Goal: Information Seeking & Learning: Learn about a topic

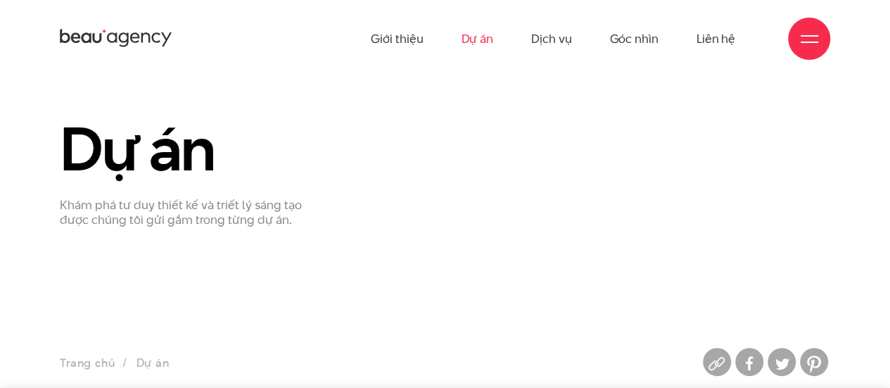
click at [493, 35] on ul "Giới thiệu Dự án Dịch vụ Góc nhìn Liên hệ" at bounding box center [553, 38] width 365 height 77
click at [488, 35] on link "Dự án" at bounding box center [477, 38] width 32 height 77
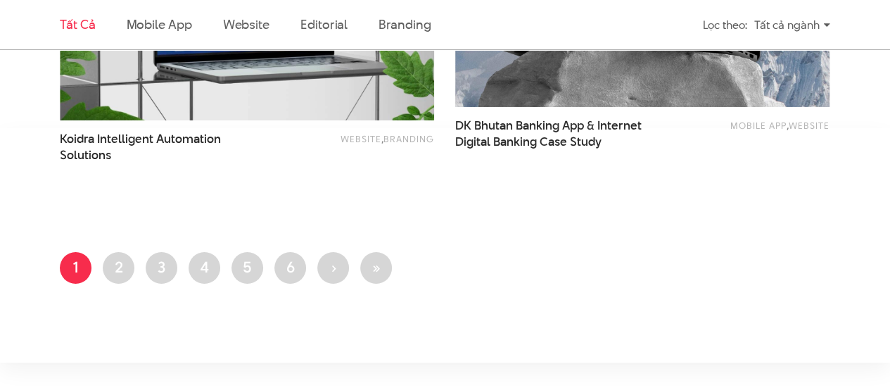
scroll to position [2463, 0]
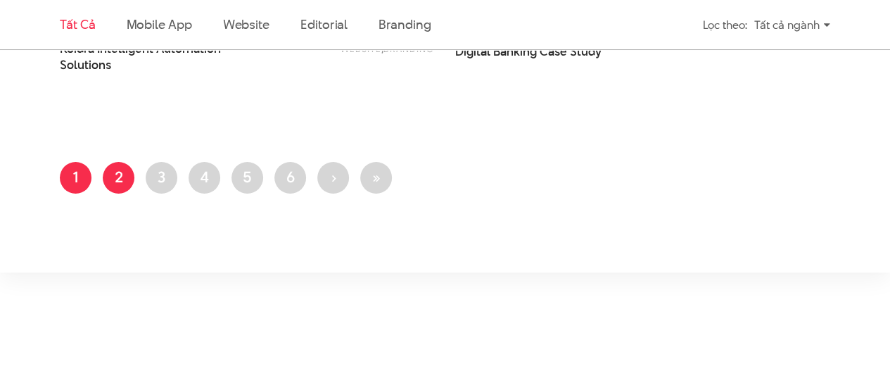
click at [125, 187] on link "Trang 2" at bounding box center [119, 178] width 32 height 32
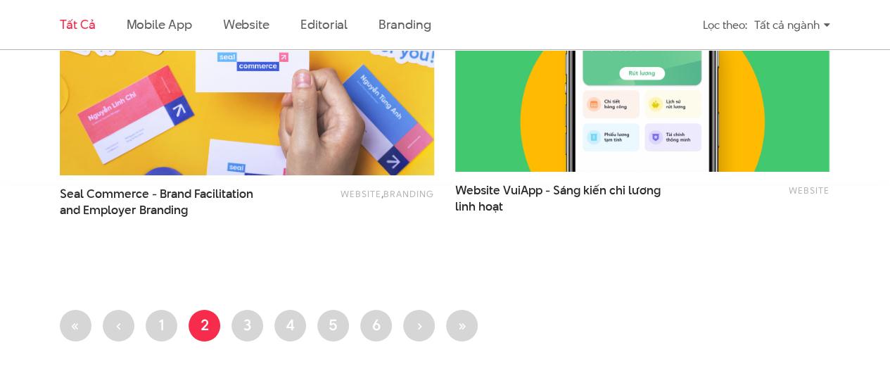
scroll to position [2393, 0]
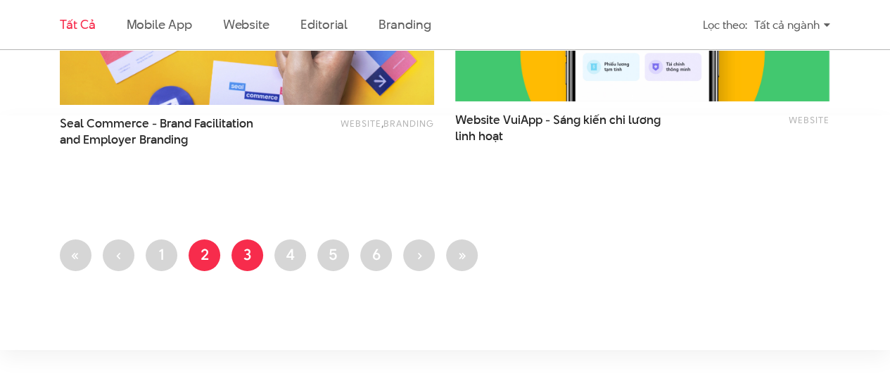
click at [242, 247] on link "Trang 3" at bounding box center [248, 255] width 32 height 32
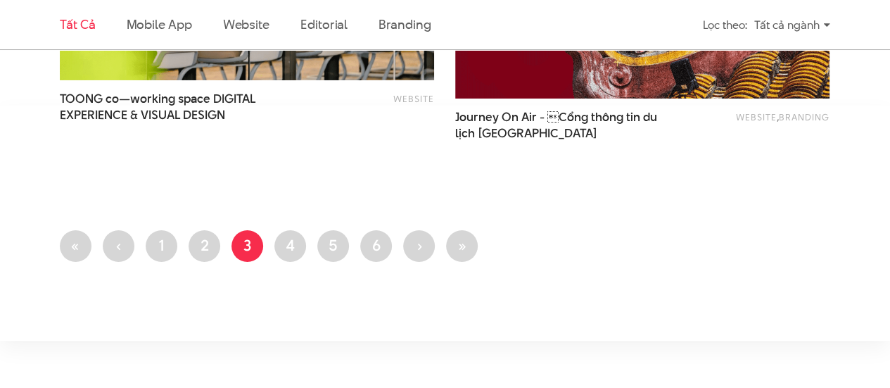
scroll to position [2407, 0]
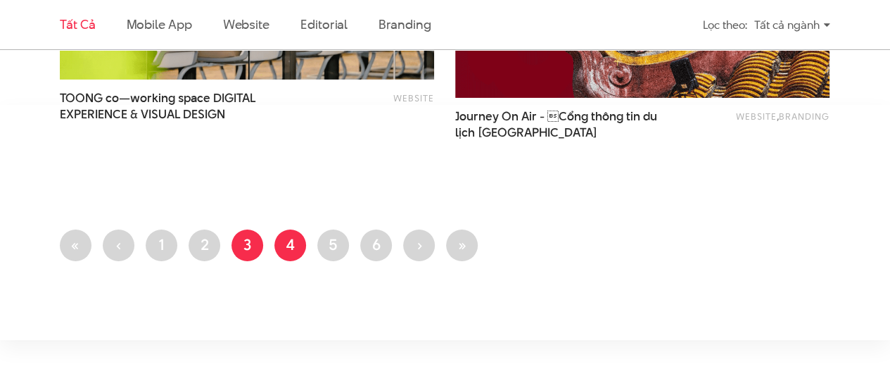
click at [300, 250] on link "Trang 4" at bounding box center [290, 245] width 32 height 32
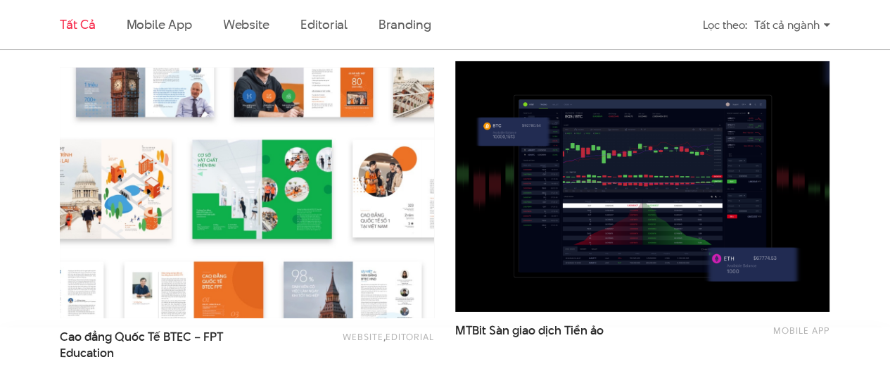
scroll to position [2309, 0]
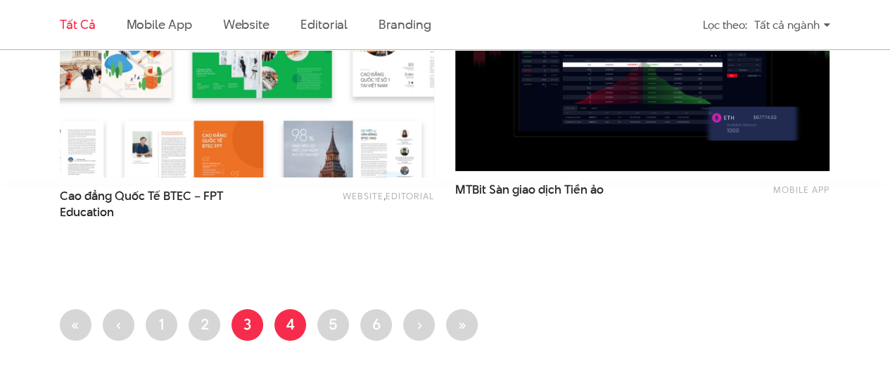
click at [243, 316] on link "Trang 3" at bounding box center [248, 325] width 32 height 32
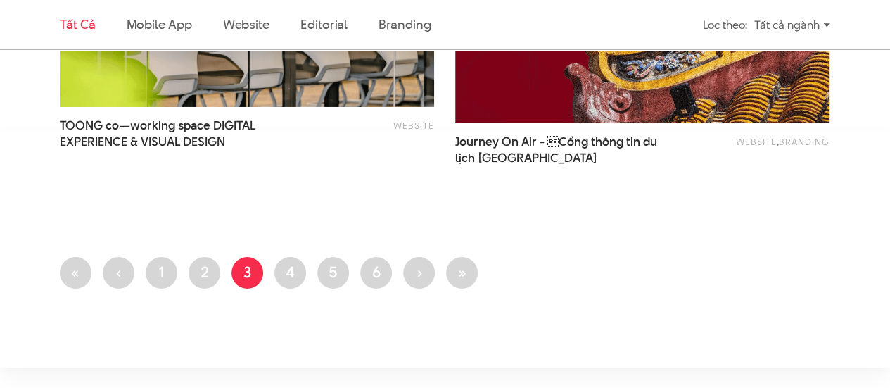
scroll to position [2393, 0]
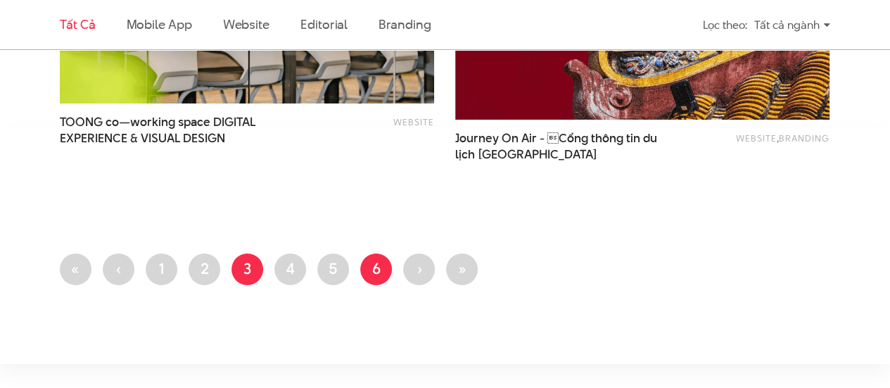
click at [376, 270] on link "Trang 6" at bounding box center [376, 269] width 32 height 32
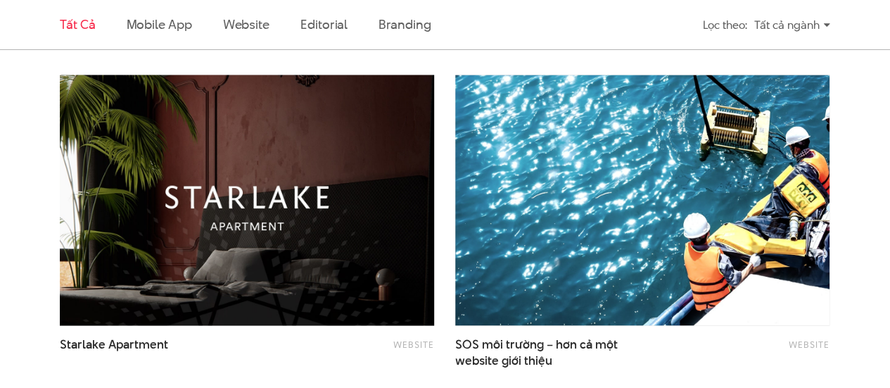
scroll to position [1056, 0]
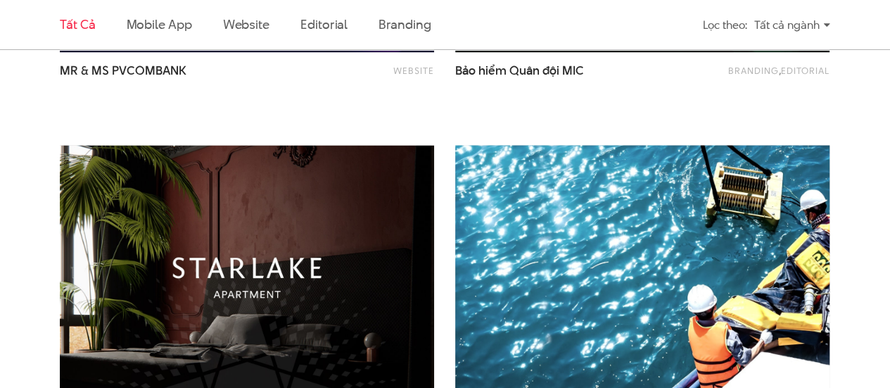
click at [546, 210] on img at bounding box center [642, 270] width 412 height 276
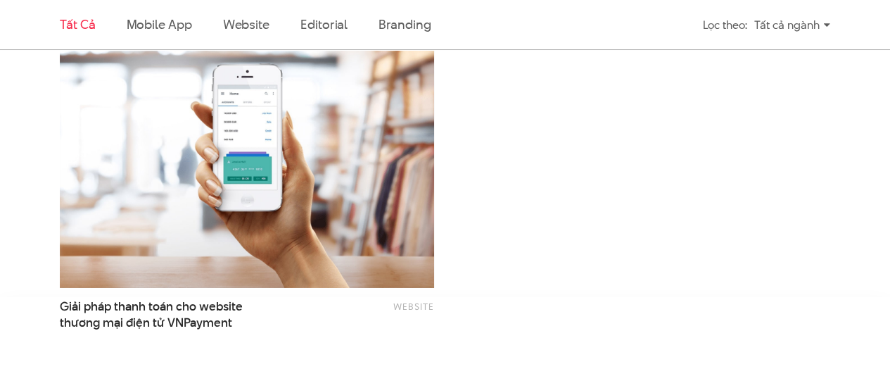
scroll to position [2322, 0]
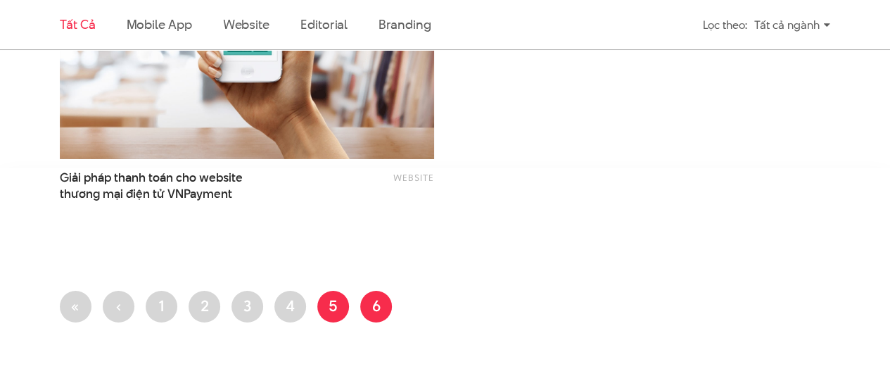
click at [331, 305] on link "Trang 5" at bounding box center [333, 307] width 32 height 32
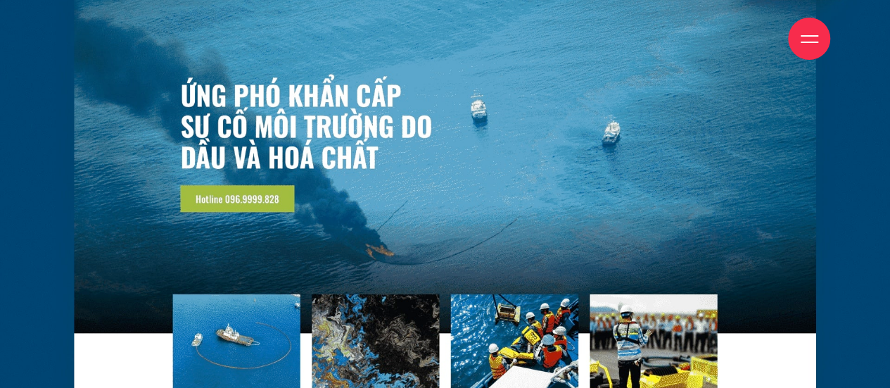
scroll to position [1830, 0]
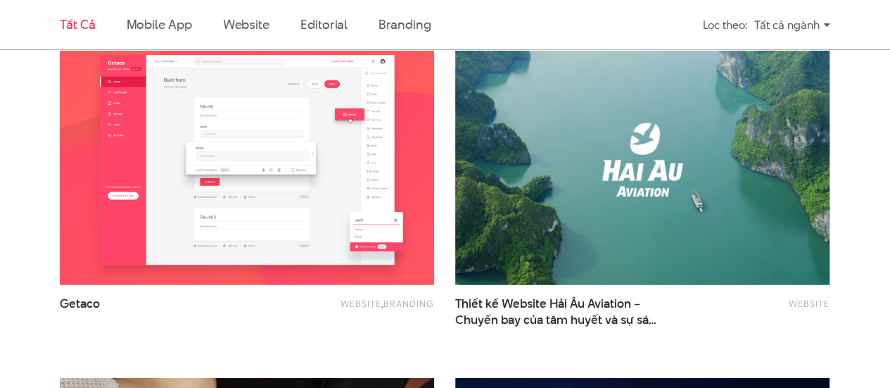
scroll to position [1830, 0]
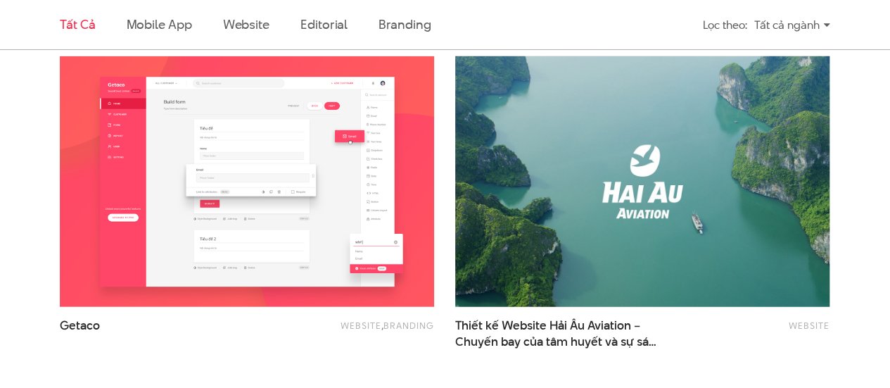
click at [519, 184] on img at bounding box center [642, 182] width 412 height 276
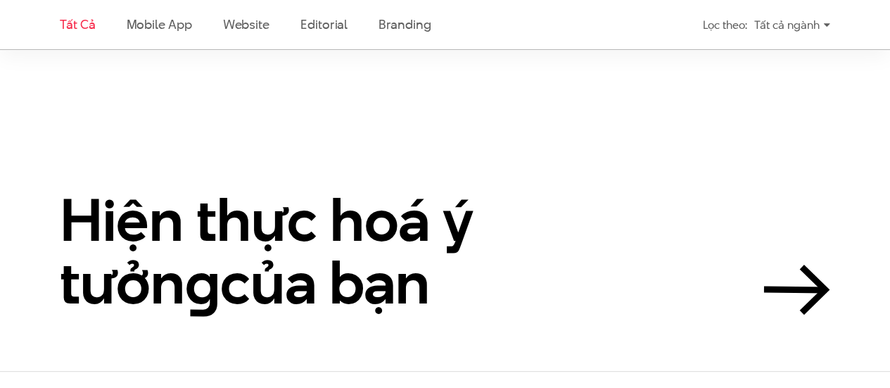
scroll to position [2533, 0]
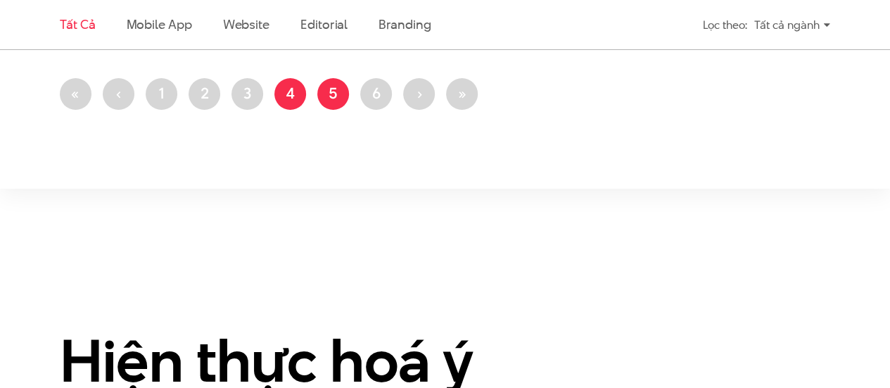
click at [298, 99] on link "Trang 4" at bounding box center [290, 94] width 32 height 32
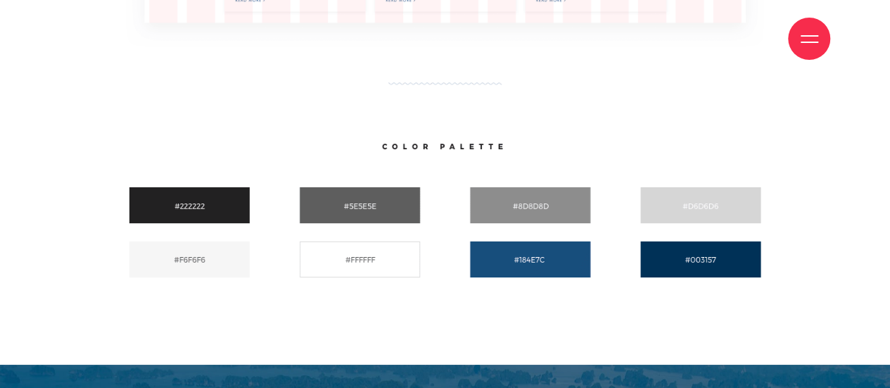
scroll to position [2522, 0]
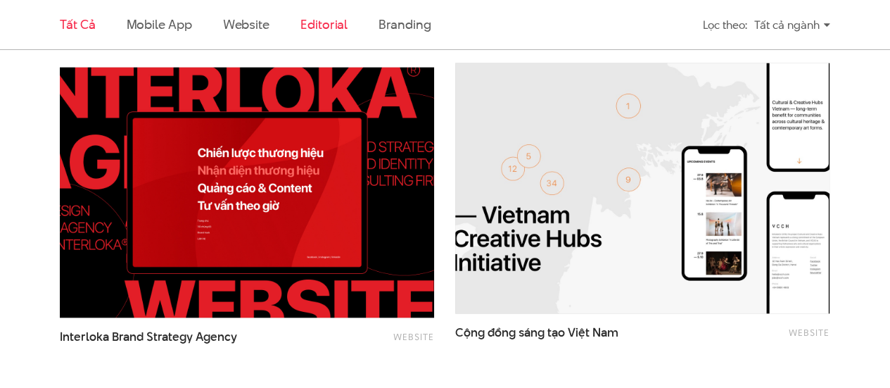
scroll to position [1196, 0]
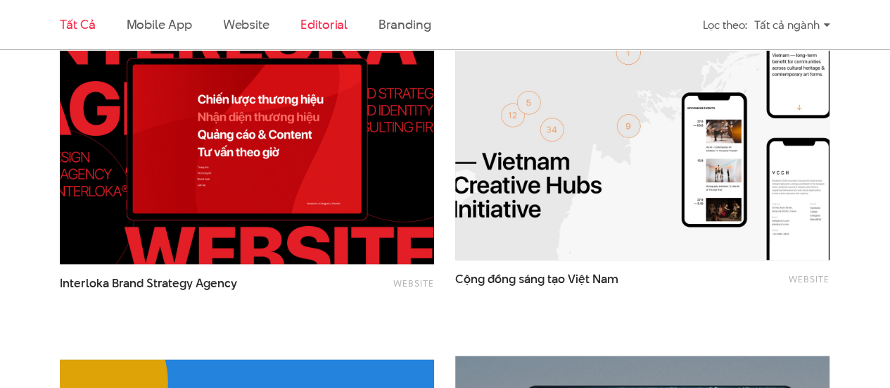
click at [314, 178] on img at bounding box center [247, 138] width 374 height 251
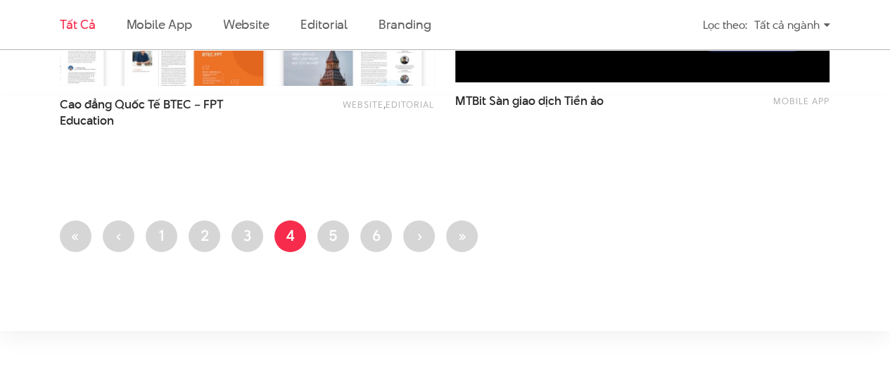
scroll to position [2463, 0]
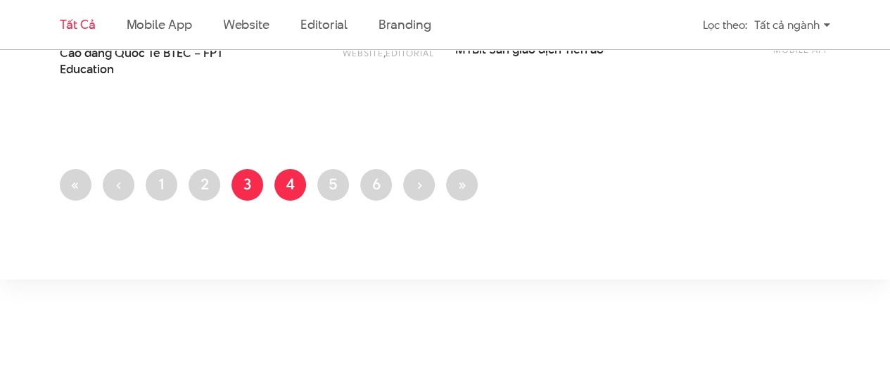
click at [263, 187] on link "Trang 3" at bounding box center [248, 185] width 32 height 32
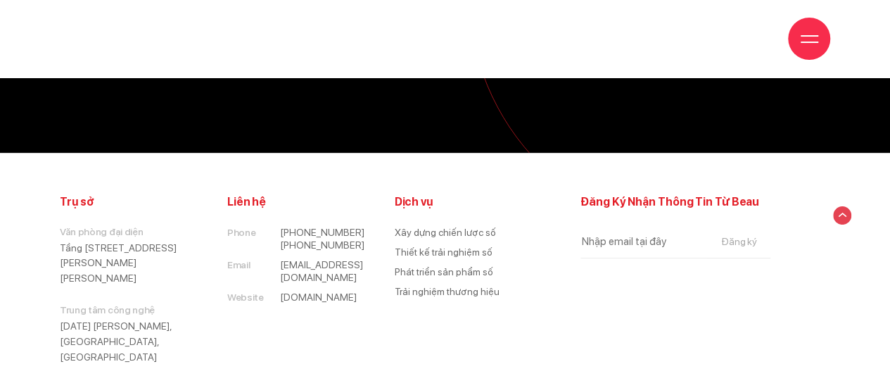
scroll to position [11598, 0]
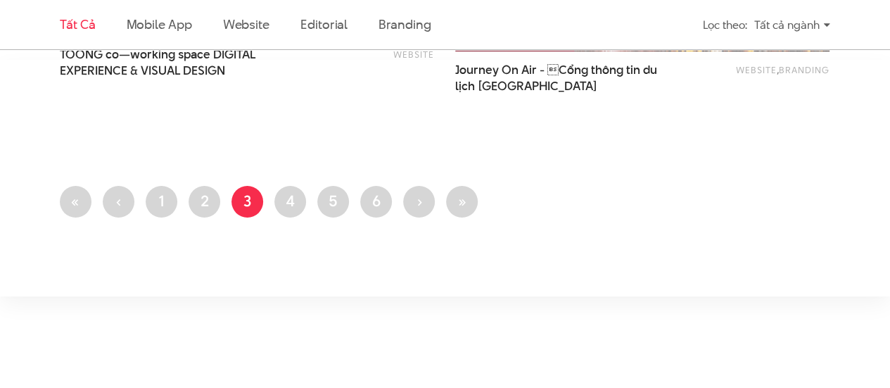
scroll to position [2463, 0]
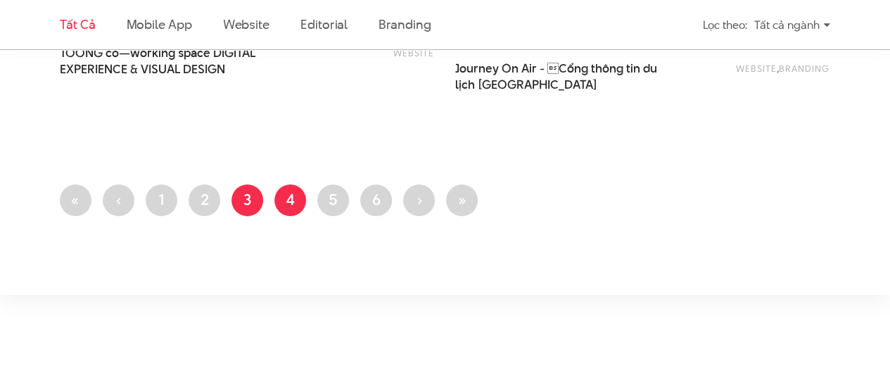
click at [283, 197] on link "Trang 4" at bounding box center [290, 200] width 32 height 32
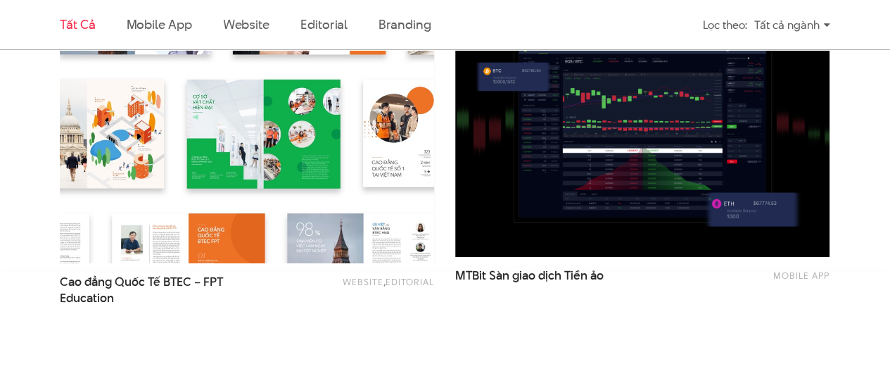
scroll to position [2252, 0]
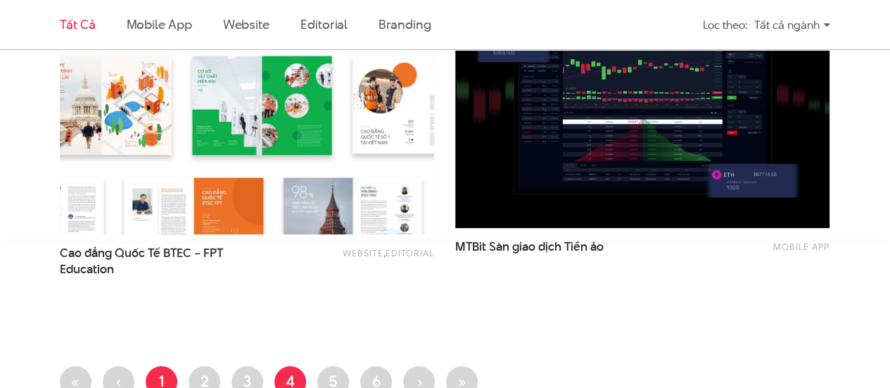
click at [173, 372] on link "Trang 1" at bounding box center [162, 382] width 32 height 32
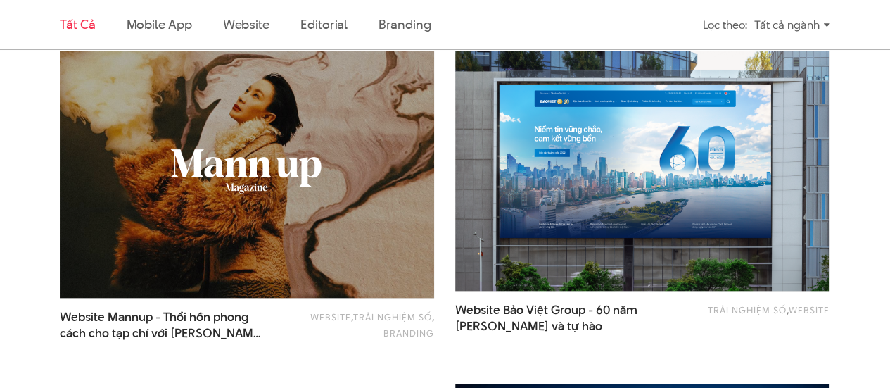
scroll to position [1181, 0]
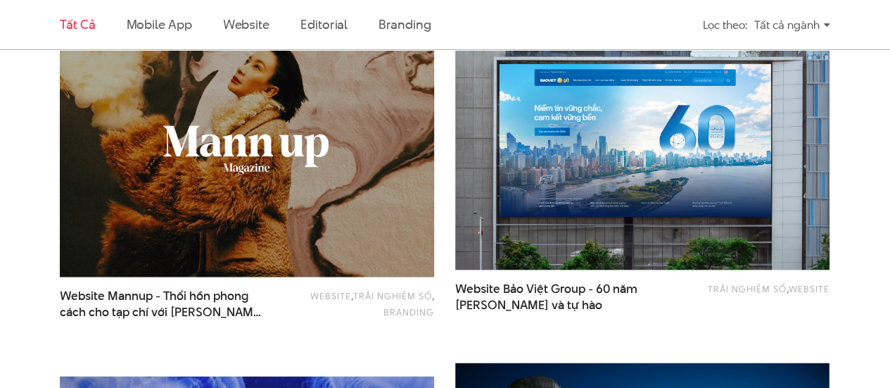
click at [355, 137] on img at bounding box center [247, 151] width 412 height 276
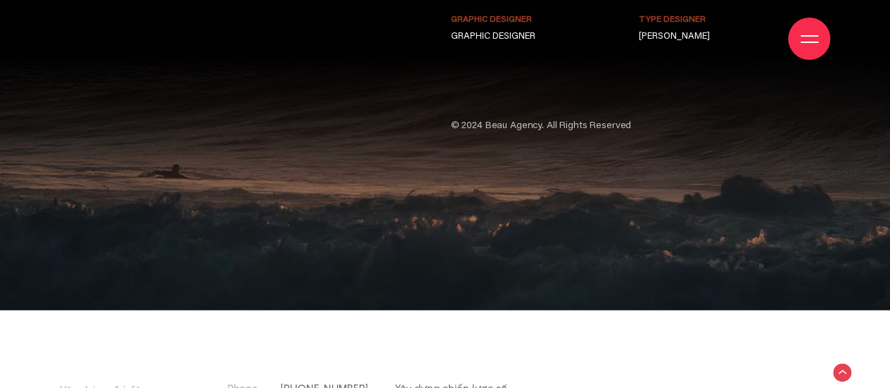
scroll to position [8639, 0]
